Goal: Task Accomplishment & Management: Manage account settings

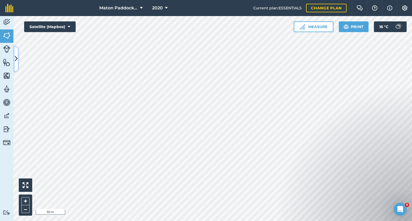
click at [17, 54] on icon at bounding box center [16, 58] width 3 height 9
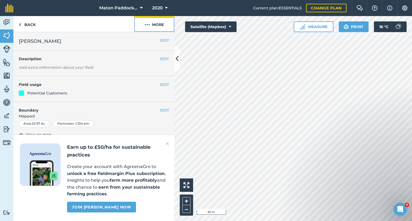
click at [151, 28] on button "More" at bounding box center [154, 24] width 40 height 16
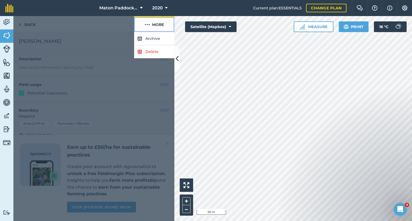
click at [151, 24] on button "More" at bounding box center [154, 24] width 40 height 16
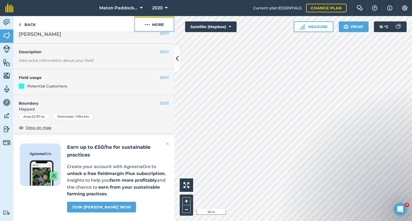
scroll to position [27, 0]
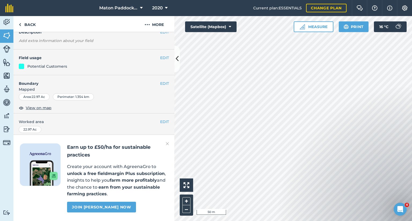
click at [165, 85] on div "EDIT Boundary Mapped Area : 22.97 Ac Perimeter : 1.354 km View on map" at bounding box center [93, 94] width 161 height 39
click at [160, 85] on button "EDIT" at bounding box center [164, 84] width 9 height 6
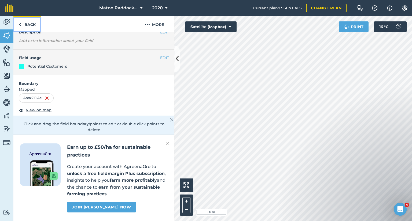
click at [24, 26] on link "Back" at bounding box center [27, 24] width 28 height 16
click at [25, 27] on link "Back" at bounding box center [27, 24] width 28 height 16
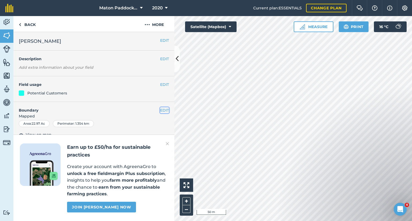
click at [160, 110] on button "EDIT" at bounding box center [164, 110] width 9 height 6
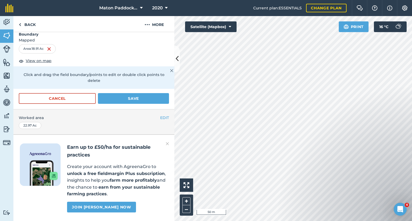
scroll to position [90, 0]
click at [135, 93] on button "Save" at bounding box center [133, 98] width 71 height 11
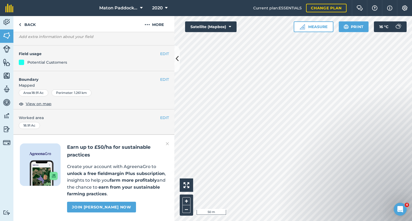
scroll to position [45, 0]
click at [26, 24] on link "Back" at bounding box center [27, 24] width 28 height 16
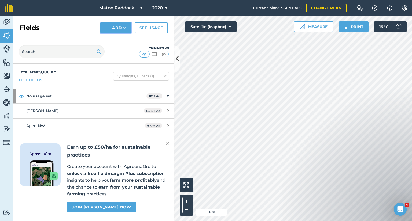
click at [119, 29] on button "Add" at bounding box center [115, 28] width 31 height 11
click at [113, 40] on link "Draw" at bounding box center [115, 40] width 29 height 12
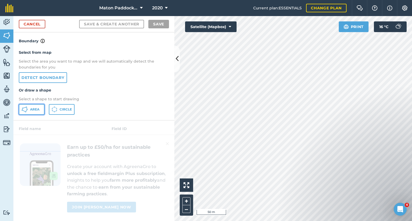
click at [37, 107] on span "Area" at bounding box center [34, 109] width 9 height 4
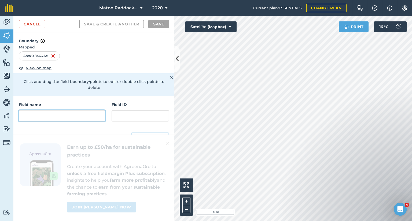
click at [56, 111] on input "text" at bounding box center [62, 115] width 86 height 11
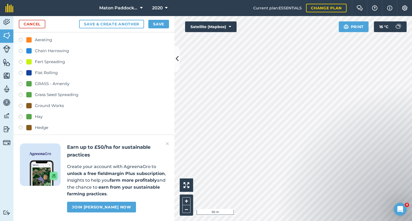
scroll to position [147, 0]
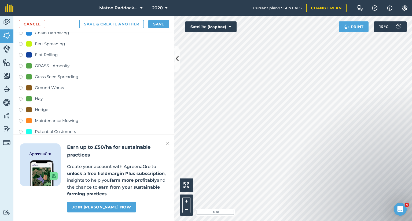
type input "[PERSON_NAME] - Land Clearance"
click at [23, 43] on label at bounding box center [23, 44] width 8 height 5
radio input "true"
click at [155, 28] on button "Save" at bounding box center [158, 24] width 21 height 9
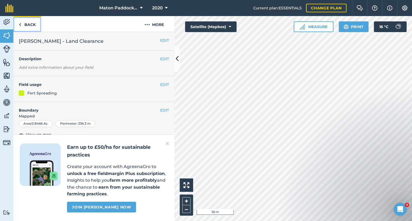
click at [31, 25] on link "Back" at bounding box center [27, 24] width 28 height 16
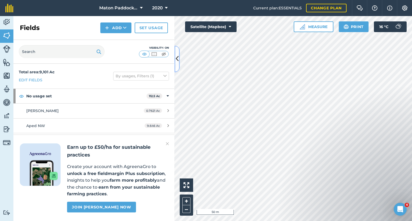
click at [176, 59] on icon at bounding box center [177, 58] width 3 height 9
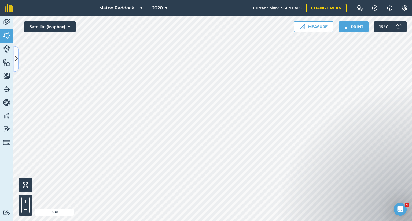
click at [17, 53] on button at bounding box center [15, 59] width 5 height 27
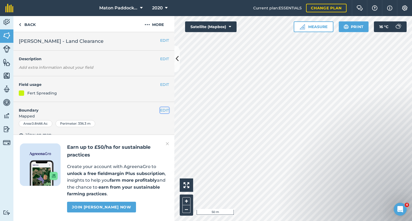
click at [160, 109] on button "EDIT" at bounding box center [164, 110] width 9 height 6
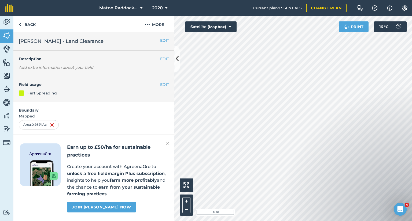
scroll to position [90, 0]
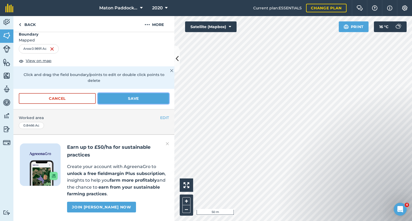
click at [137, 93] on button "Save" at bounding box center [133, 98] width 71 height 11
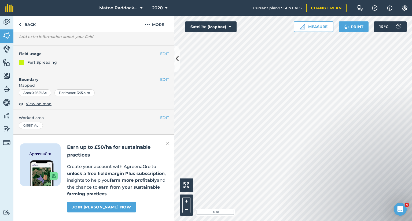
scroll to position [45, 0]
click at [23, 22] on link "Back" at bounding box center [27, 24] width 28 height 16
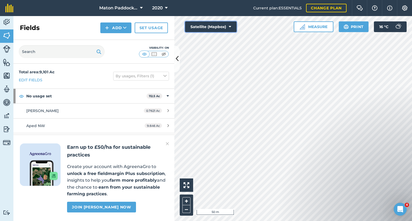
click at [203, 28] on button "Satellite (Mapbox)" at bounding box center [210, 26] width 51 height 11
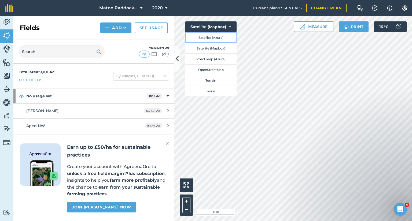
click at [207, 37] on button "Satellite (Azure)" at bounding box center [210, 37] width 51 height 11
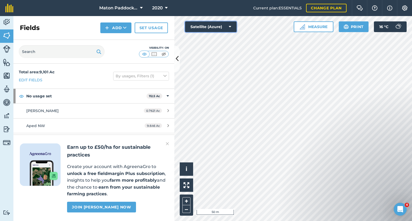
click at [207, 28] on button "Satellite (Azure)" at bounding box center [210, 26] width 51 height 11
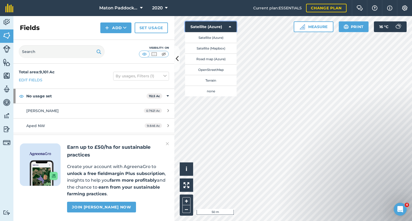
click at [215, 27] on button "Satellite (Azure)" at bounding box center [210, 26] width 51 height 11
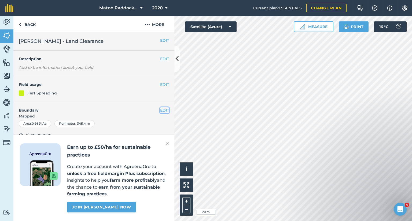
click at [161, 108] on button "EDIT" at bounding box center [164, 110] width 9 height 6
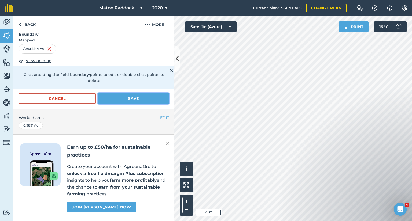
click at [139, 93] on button "Save" at bounding box center [133, 98] width 71 height 11
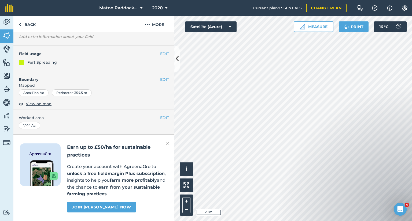
scroll to position [45, 0]
click at [26, 28] on link "Back" at bounding box center [27, 24] width 28 height 16
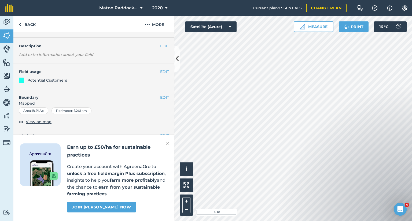
scroll to position [45, 0]
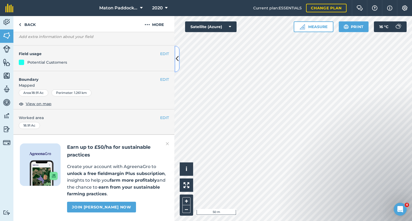
click at [176, 61] on icon at bounding box center [177, 58] width 3 height 9
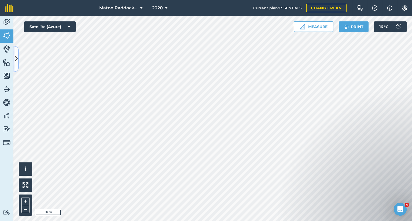
click at [16, 58] on icon at bounding box center [16, 58] width 3 height 9
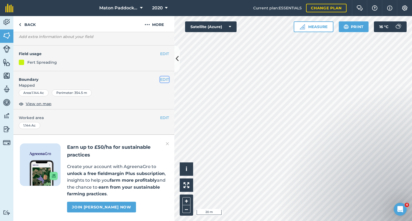
click at [160, 77] on button "EDIT" at bounding box center [164, 80] width 9 height 6
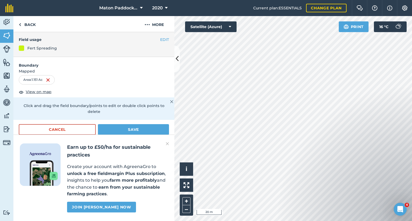
click at [51, 80] on div "Area : 1.151 Ac" at bounding box center [37, 79] width 36 height 9
click at [50, 80] on img at bounding box center [48, 80] width 4 height 6
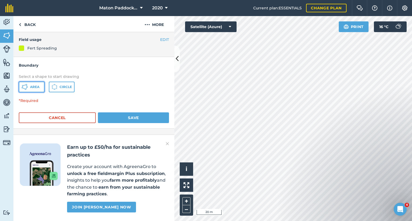
click at [35, 90] on button "Area" at bounding box center [32, 87] width 26 height 11
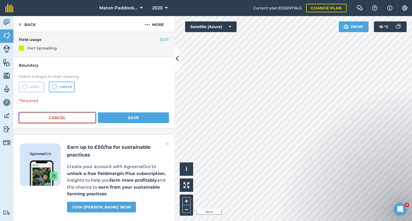
click at [78, 114] on button "Cancel" at bounding box center [57, 118] width 77 height 11
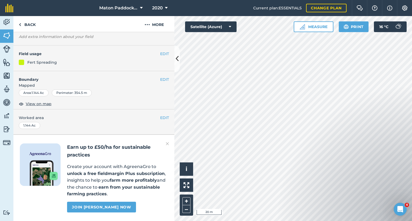
scroll to position [45, 0]
click at [161, 77] on button "EDIT" at bounding box center [164, 80] width 9 height 6
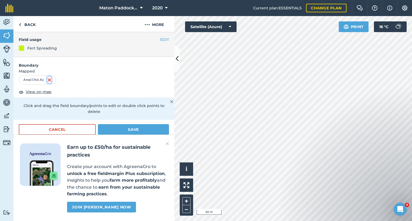
click at [51, 79] on img at bounding box center [49, 80] width 4 height 6
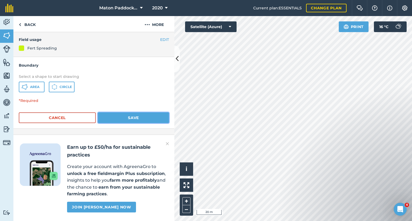
click at [117, 120] on button "Save" at bounding box center [133, 118] width 71 height 11
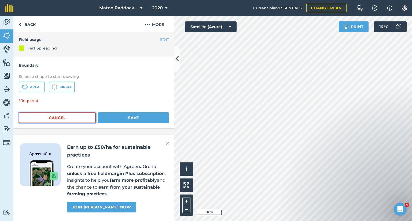
click at [76, 119] on button "Cancel" at bounding box center [57, 118] width 77 height 11
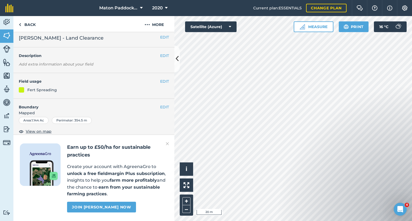
scroll to position [0, 0]
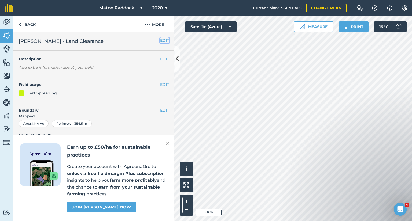
click at [160, 41] on button "EDIT" at bounding box center [164, 41] width 9 height 6
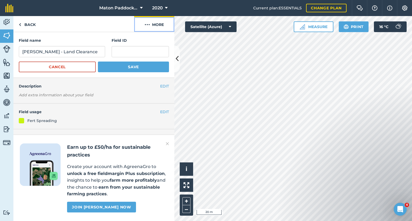
click at [149, 27] on img at bounding box center [146, 24] width 5 height 6
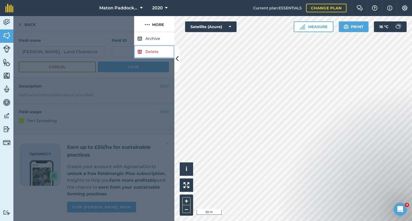
click at [148, 51] on link "Delete" at bounding box center [154, 51] width 40 height 13
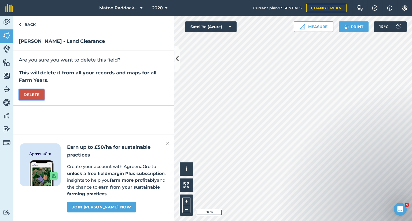
click at [27, 98] on button "Delete" at bounding box center [32, 95] width 26 height 11
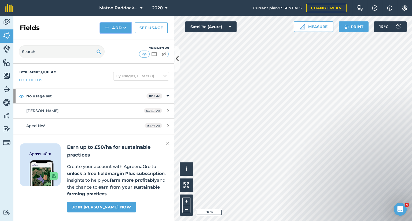
click at [124, 29] on icon at bounding box center [124, 27] width 3 height 5
click at [119, 40] on link "Draw" at bounding box center [115, 40] width 29 height 12
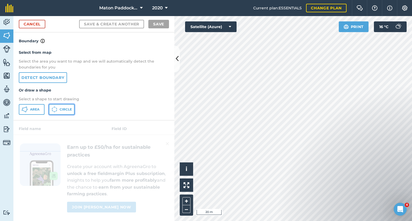
click at [56, 108] on icon at bounding box center [54, 110] width 6 height 6
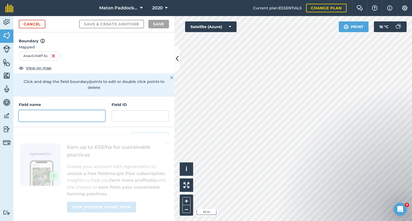
click at [78, 113] on input "text" at bounding box center [62, 115] width 86 height 11
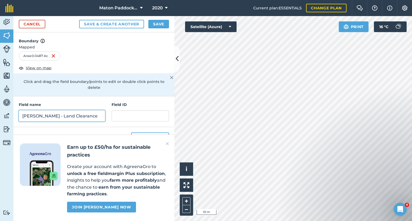
type input "[PERSON_NAME] - Land Clearance"
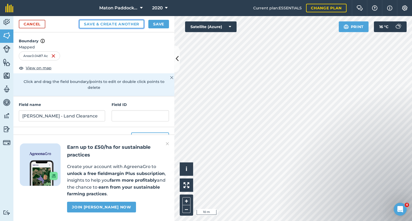
click at [111, 25] on button "Save & Create Another" at bounding box center [111, 24] width 65 height 9
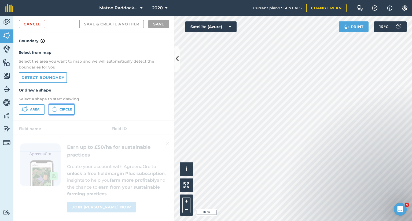
click at [61, 110] on span "Circle" at bounding box center [66, 109] width 12 height 4
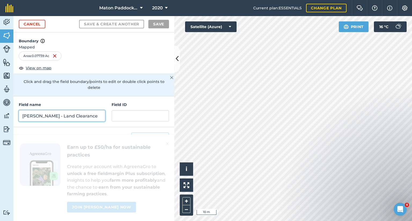
click at [64, 111] on input "[PERSON_NAME] - Land Clearance" at bounding box center [62, 115] width 86 height 11
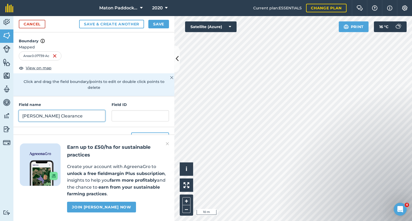
click at [32, 114] on input "[PERSON_NAME] Clearance" at bounding box center [62, 115] width 86 height 11
type input "[PERSON_NAME] - Land Clearance"
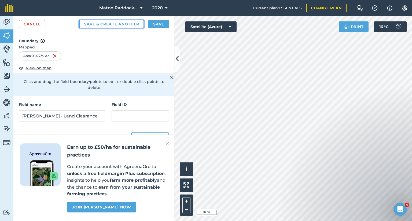
click at [116, 22] on button "Save & Create Another" at bounding box center [111, 24] width 65 height 9
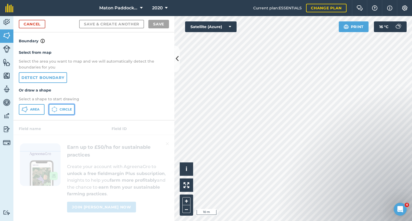
click at [61, 106] on button "Circle" at bounding box center [62, 109] width 26 height 11
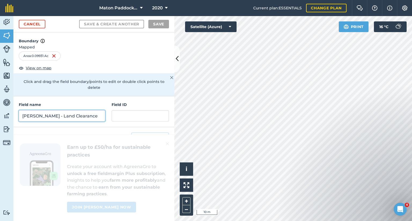
click at [59, 111] on input "[PERSON_NAME] - Land Clearance" at bounding box center [62, 115] width 86 height 11
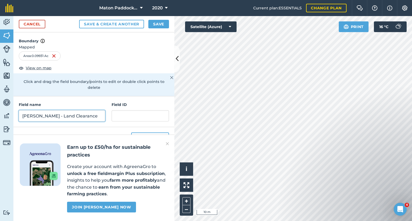
type input "[PERSON_NAME] - Land Clearance"
click at [166, 144] on img at bounding box center [167, 144] width 3 height 6
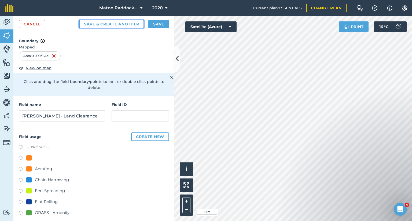
click at [132, 25] on button "Save & Create Another" at bounding box center [111, 24] width 65 height 9
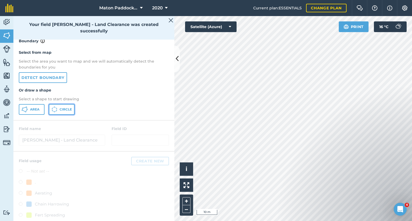
click at [56, 109] on icon at bounding box center [54, 110] width 6 height 6
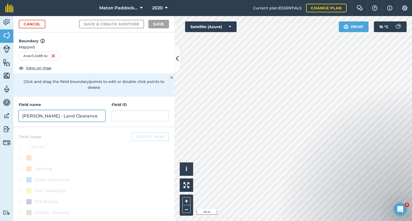
click at [66, 111] on input "[PERSON_NAME] - Land Clearance" at bounding box center [62, 115] width 86 height 11
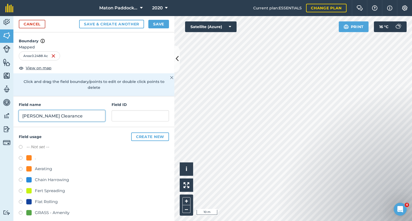
click at [34, 115] on input "[PERSON_NAME] Clearance" at bounding box center [62, 115] width 86 height 11
click at [32, 115] on input "[PERSON_NAME] Clearance" at bounding box center [62, 115] width 86 height 11
type input "[PERSON_NAME] - Land Clearance"
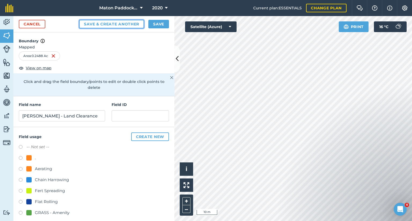
click at [142, 22] on button "Save & Create Another" at bounding box center [111, 24] width 65 height 9
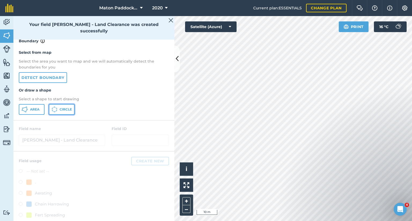
click at [61, 108] on span "Circle" at bounding box center [66, 109] width 12 height 4
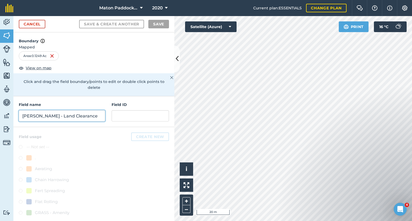
click at [68, 119] on input "[PERSON_NAME] - Land Clearance" at bounding box center [62, 115] width 86 height 11
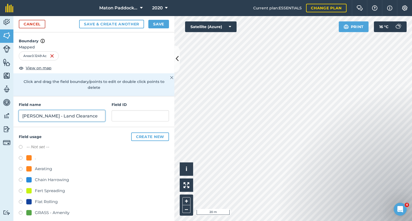
type input "[PERSON_NAME] - Land Clearance"
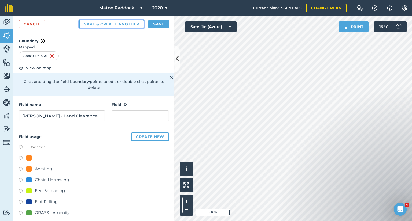
click at [136, 26] on button "Save & Create Another" at bounding box center [111, 24] width 65 height 9
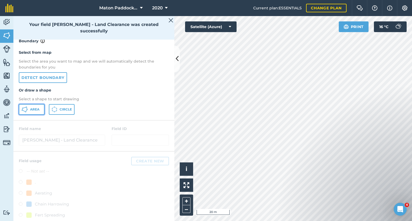
click at [35, 111] on span "Area" at bounding box center [34, 109] width 9 height 4
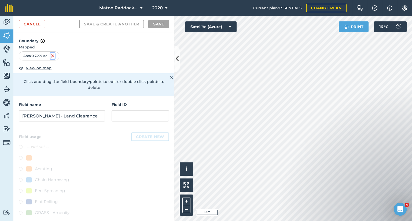
click at [54, 55] on img at bounding box center [52, 56] width 4 height 6
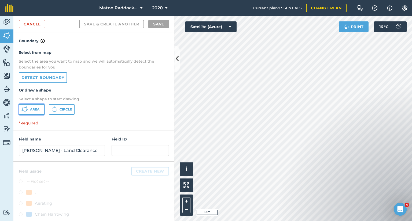
drag, startPoint x: 38, startPoint y: 111, endPoint x: 60, endPoint y: 114, distance: 22.7
click at [38, 111] on span "Area" at bounding box center [34, 109] width 9 height 4
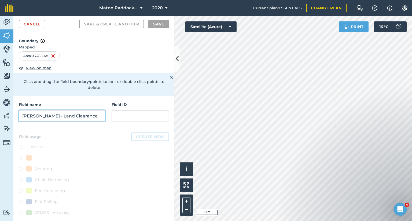
click at [81, 115] on input "[PERSON_NAME] - Land Clearance" at bounding box center [62, 115] width 86 height 11
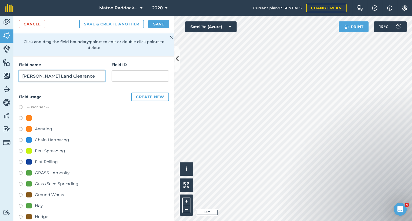
scroll to position [80, 0]
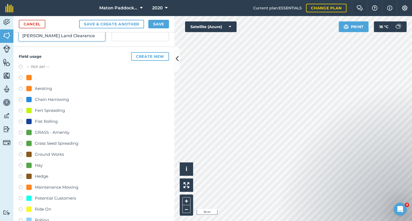
type input "[PERSON_NAME] Land Clearance"
click at [47, 111] on div "Fert Spreading" at bounding box center [50, 110] width 30 height 6
radio input "true"
click at [154, 24] on button "Save" at bounding box center [158, 24] width 21 height 9
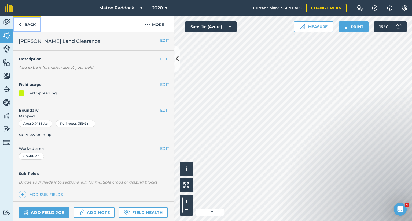
click at [21, 26] on img at bounding box center [20, 24] width 2 height 6
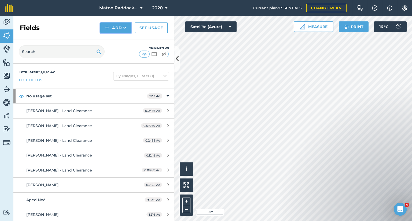
click at [117, 27] on button "Add" at bounding box center [115, 28] width 31 height 11
click at [117, 42] on link "Draw" at bounding box center [115, 40] width 29 height 12
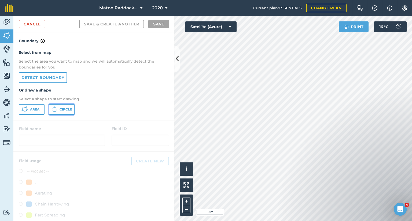
drag, startPoint x: 56, startPoint y: 107, endPoint x: 79, endPoint y: 103, distance: 23.4
click at [56, 107] on icon at bounding box center [55, 107] width 1 height 1
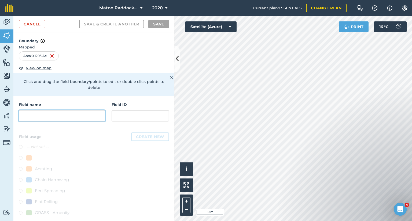
click at [57, 117] on input "text" at bounding box center [62, 115] width 86 height 11
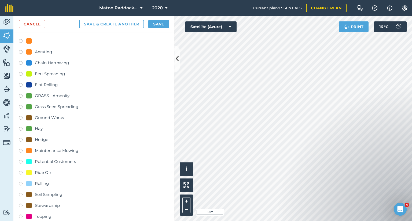
scroll to position [147, 0]
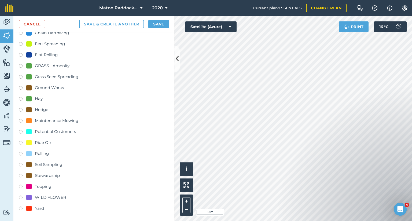
type input "[PERSON_NAME] - Land Clearance"
click at [44, 177] on div "Stewardship" at bounding box center [47, 176] width 25 height 6
radio input "true"
click at [159, 22] on button "Save" at bounding box center [158, 24] width 21 height 9
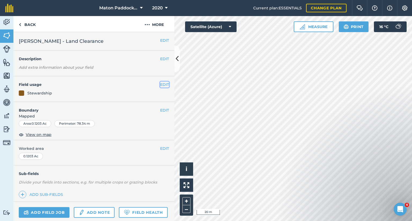
click at [164, 86] on button "EDIT" at bounding box center [164, 85] width 9 height 6
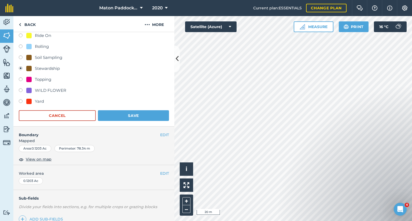
scroll to position [161, 0]
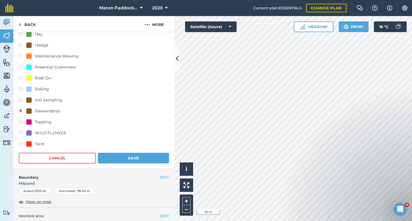
click at [42, 123] on div "Topping" at bounding box center [43, 122] width 16 height 6
radio input "true"
radio input "false"
click at [123, 158] on button "Save" at bounding box center [133, 158] width 71 height 11
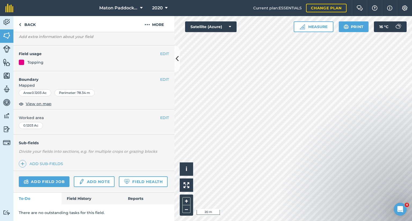
scroll to position [45, 0]
click at [162, 51] on button "EDIT" at bounding box center [164, 54] width 9 height 6
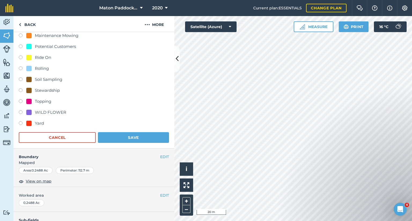
scroll to position [179, 0]
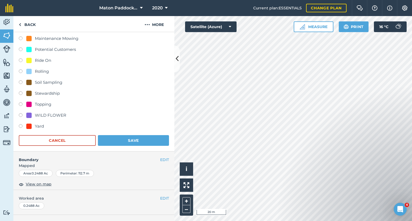
click at [42, 105] on div "Topping" at bounding box center [43, 104] width 16 height 6
radio input "true"
radio input "false"
click at [119, 139] on button "Save" at bounding box center [133, 140] width 71 height 11
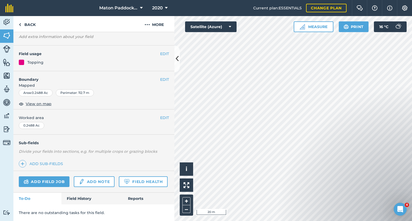
scroll to position [45, 0]
click at [160, 51] on button "EDIT" at bounding box center [164, 54] width 9 height 6
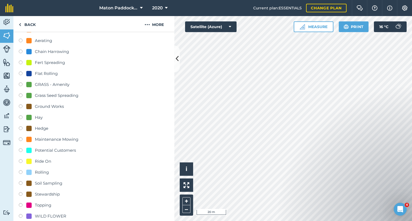
scroll to position [152, 0]
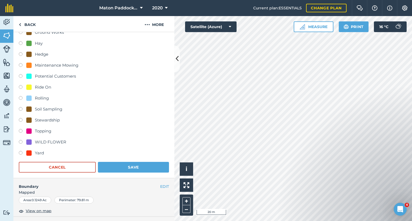
click at [39, 132] on div "Topping" at bounding box center [43, 131] width 16 height 6
radio input "true"
radio input "false"
click at [131, 170] on button "Save" at bounding box center [133, 167] width 71 height 11
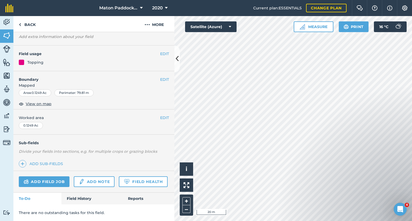
scroll to position [45, 0]
click at [160, 51] on button "EDIT" at bounding box center [164, 54] width 9 height 6
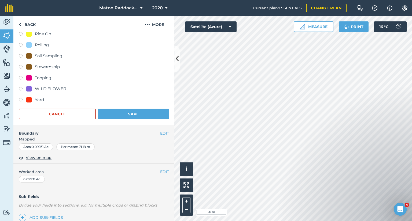
scroll to position [205, 0]
click at [38, 75] on div "Topping" at bounding box center [43, 78] width 16 height 6
radio input "true"
radio input "false"
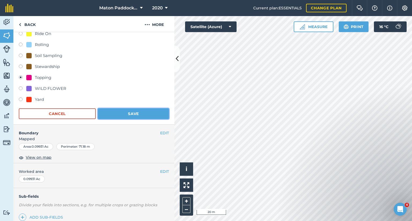
click at [143, 113] on button "Save" at bounding box center [133, 114] width 71 height 11
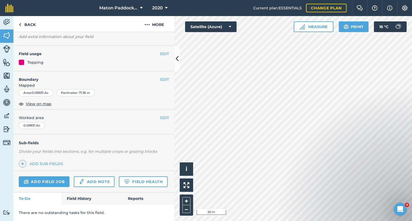
scroll to position [45, 0]
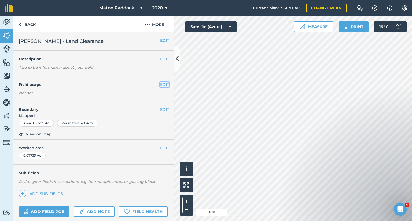
click at [160, 85] on button "EDIT" at bounding box center [164, 85] width 9 height 6
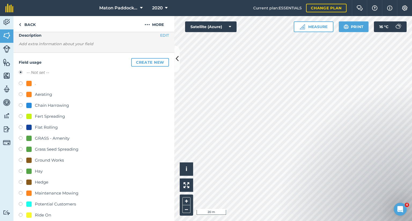
scroll to position [80, 0]
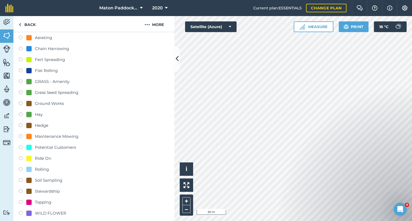
click at [47, 202] on div "Topping" at bounding box center [43, 202] width 16 height 6
radio input "true"
radio input "false"
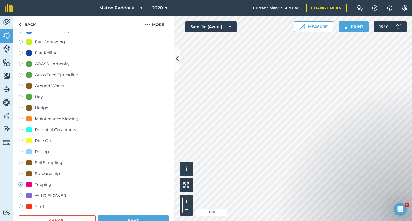
scroll to position [188, 0]
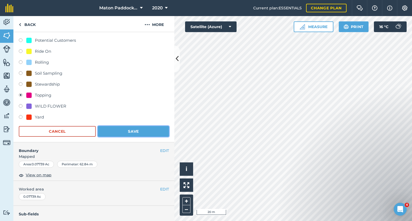
click at [123, 135] on button "Save" at bounding box center [133, 131] width 71 height 11
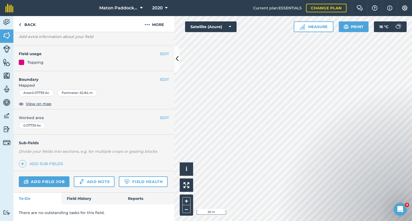
scroll to position [45, 0]
click at [161, 51] on button "EDIT" at bounding box center [164, 54] width 9 height 6
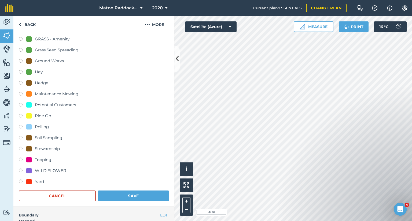
scroll to position [232, 0]
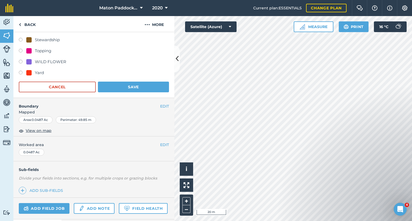
click at [35, 51] on div "Topping" at bounding box center [43, 51] width 16 height 6
radio input "true"
radio input "false"
click at [121, 84] on button "Save" at bounding box center [133, 87] width 71 height 11
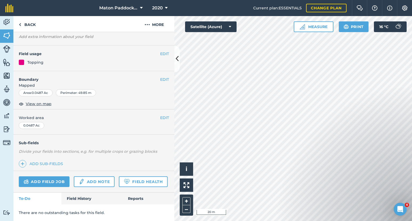
scroll to position [45, 0]
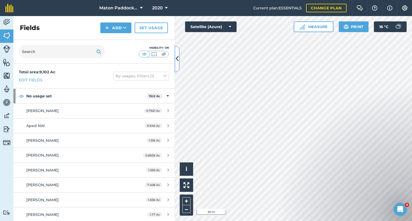
click at [178, 65] on button at bounding box center [176, 59] width 5 height 27
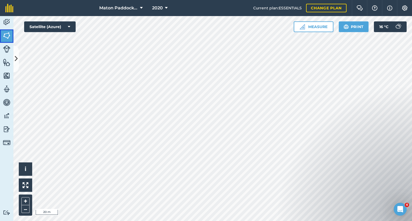
click at [6, 36] on img at bounding box center [7, 36] width 8 height 8
click at [17, 60] on icon at bounding box center [16, 58] width 3 height 9
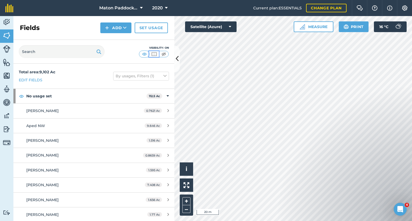
click at [152, 54] on img at bounding box center [154, 53] width 7 height 5
click at [165, 55] on img at bounding box center [163, 53] width 7 height 5
click at [158, 56] on button at bounding box center [154, 54] width 10 height 6
click at [144, 54] on img at bounding box center [144, 53] width 7 height 5
click at [150, 53] on button at bounding box center [154, 54] width 10 height 6
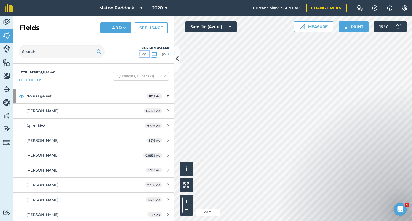
click at [141, 54] on img at bounding box center [144, 53] width 7 height 5
click at [154, 53] on img at bounding box center [154, 53] width 7 height 5
click at [144, 53] on img at bounding box center [144, 53] width 7 height 5
click at [151, 55] on img at bounding box center [154, 53] width 7 height 5
click at [144, 55] on img at bounding box center [144, 53] width 7 height 5
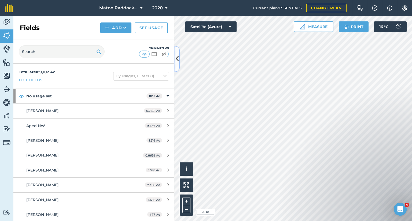
click at [176, 59] on icon at bounding box center [177, 58] width 3 height 9
